Goal: Check status: Check status

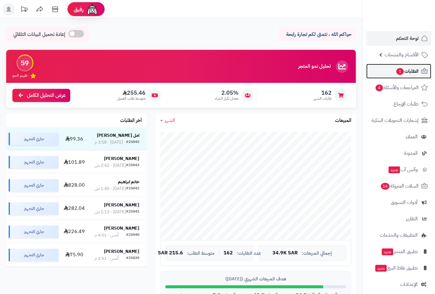
click at [406, 71] on span "الطلبات 1" at bounding box center [407, 71] width 23 height 9
click at [406, 69] on span "الطلبات 1" at bounding box center [407, 71] width 23 height 9
click at [405, 75] on span "الطلبات 1" at bounding box center [407, 71] width 23 height 9
click at [409, 70] on span "الطلبات 1" at bounding box center [407, 71] width 23 height 9
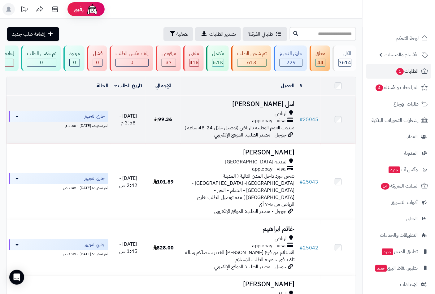
click at [288, 113] on td "امل القرشي الرياض applepay - visa مندوب القمم الوطنية بالرياض (توصيل خلال 24-48…" at bounding box center [239, 120] width 116 height 48
click at [279, 108] on h3 "امل [PERSON_NAME]" at bounding box center [238, 104] width 111 height 7
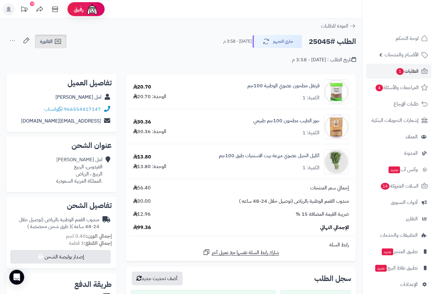
click at [50, 43] on span "الفاتورة" at bounding box center [46, 41] width 13 height 7
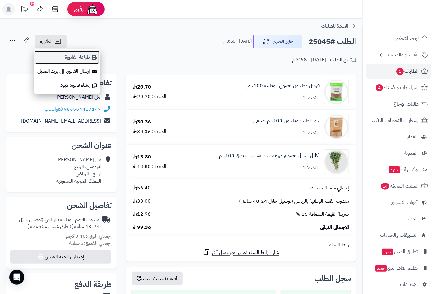
click at [75, 57] on link "طباعة الفاتورة" at bounding box center [67, 57] width 66 height 14
